Goal: Information Seeking & Learning: Learn about a topic

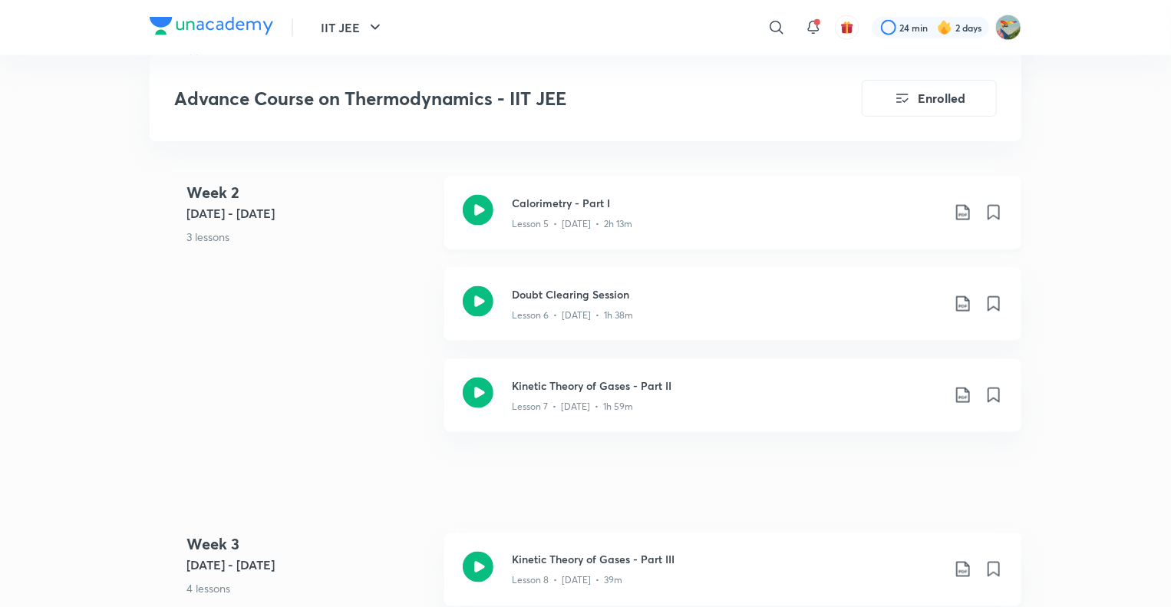
scroll to position [1077, 0]
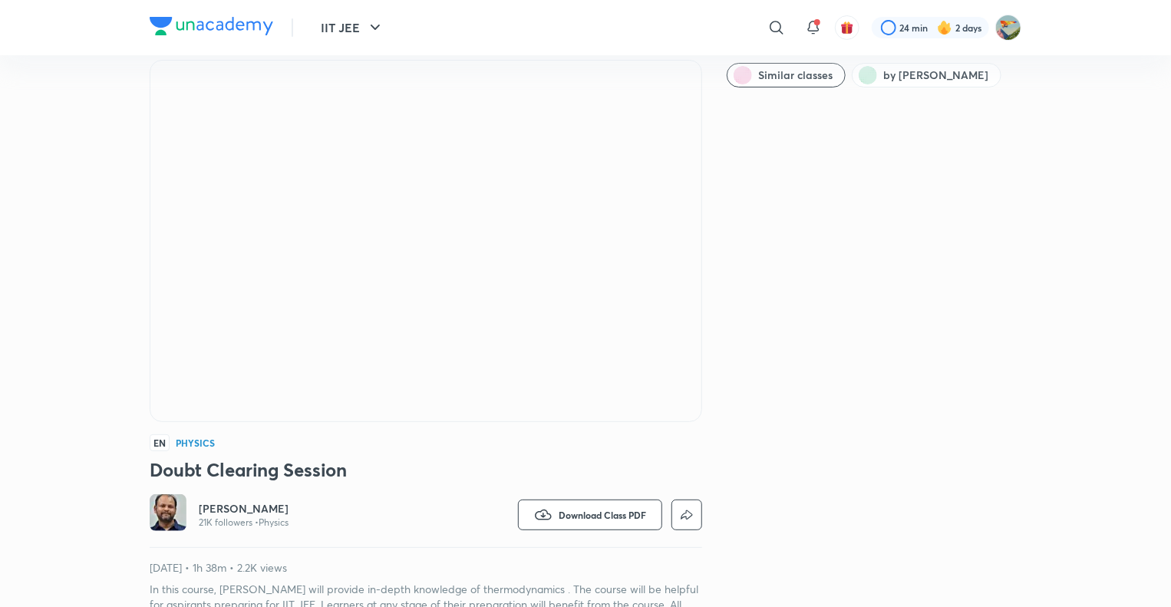
scroll to position [77, 0]
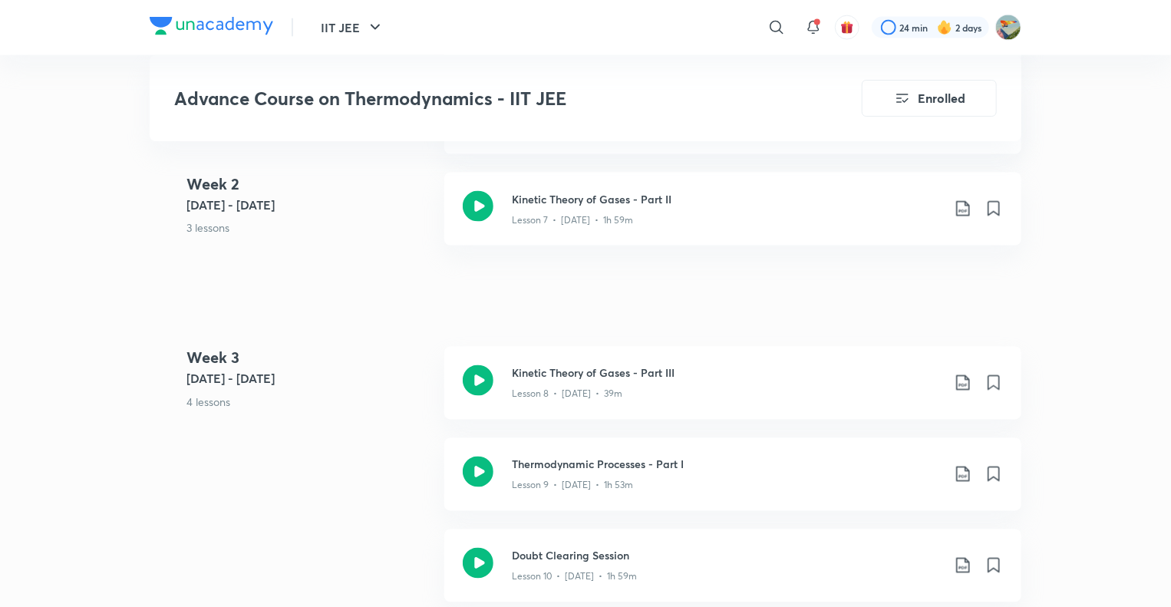
scroll to position [1384, 0]
